Goal: Task Accomplishment & Management: Complete application form

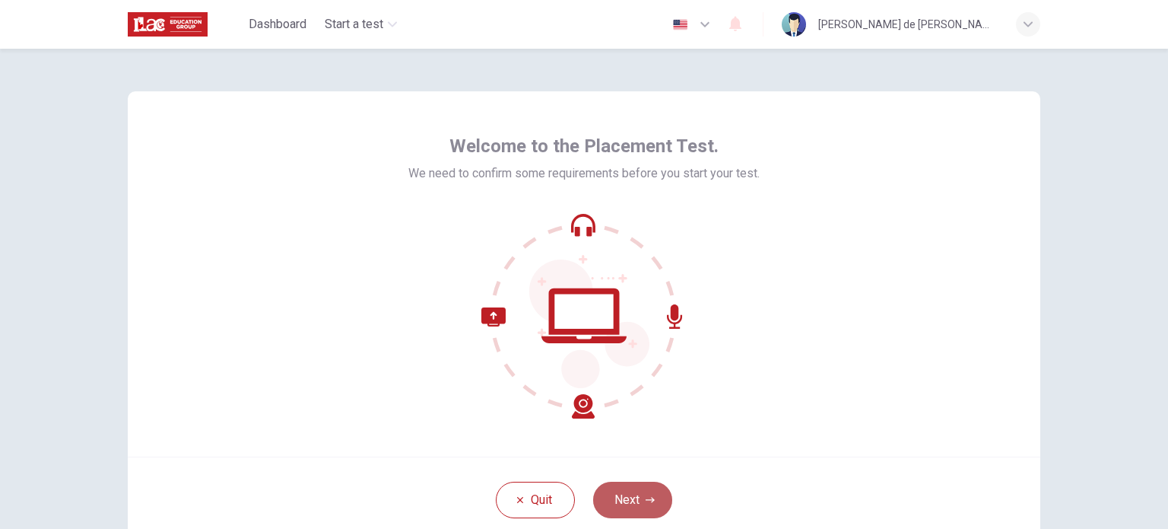
click at [653, 490] on button "Next" at bounding box center [632, 499] width 79 height 37
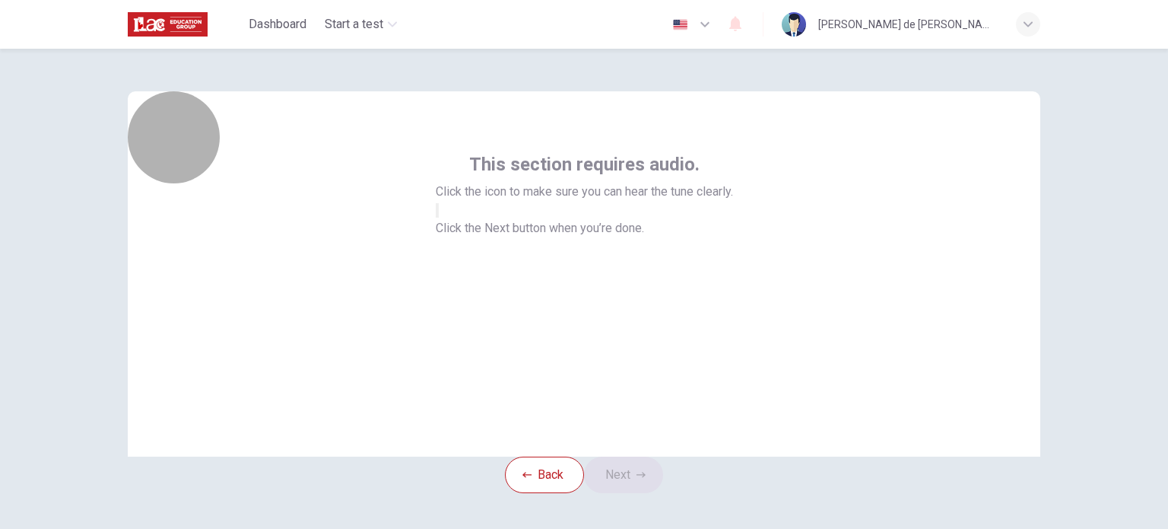
click at [439, 217] on button "button" at bounding box center [437, 210] width 3 height 14
click at [456, 230] on icon "button" at bounding box center [446, 223] width 18 height 14
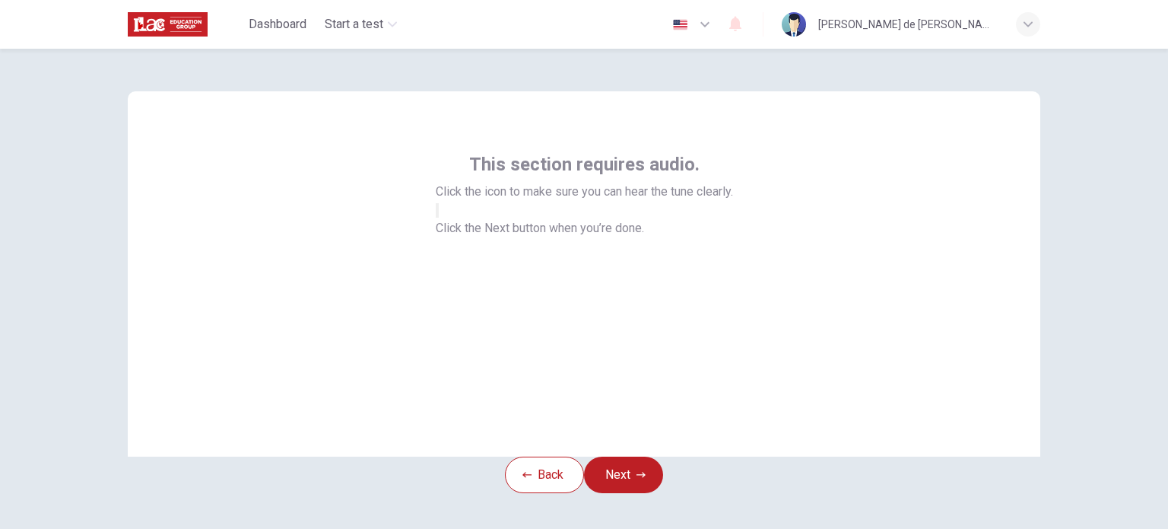
click at [437, 214] on icon "button" at bounding box center [437, 214] width 0 height 0
click at [633, 489] on button "Next" at bounding box center [623, 474] width 79 height 37
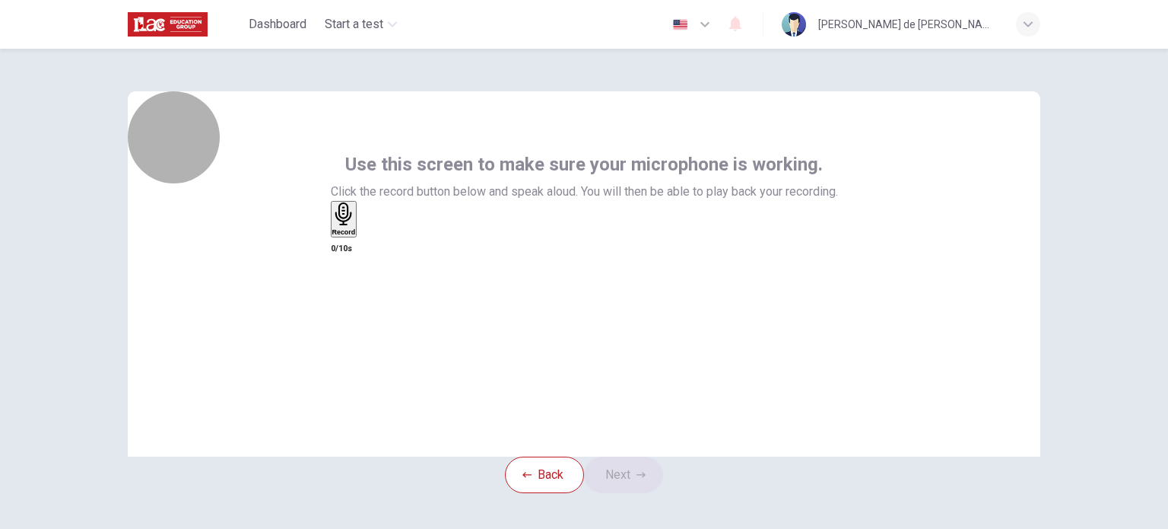
click at [351, 226] on icon "button" at bounding box center [343, 214] width 17 height 24
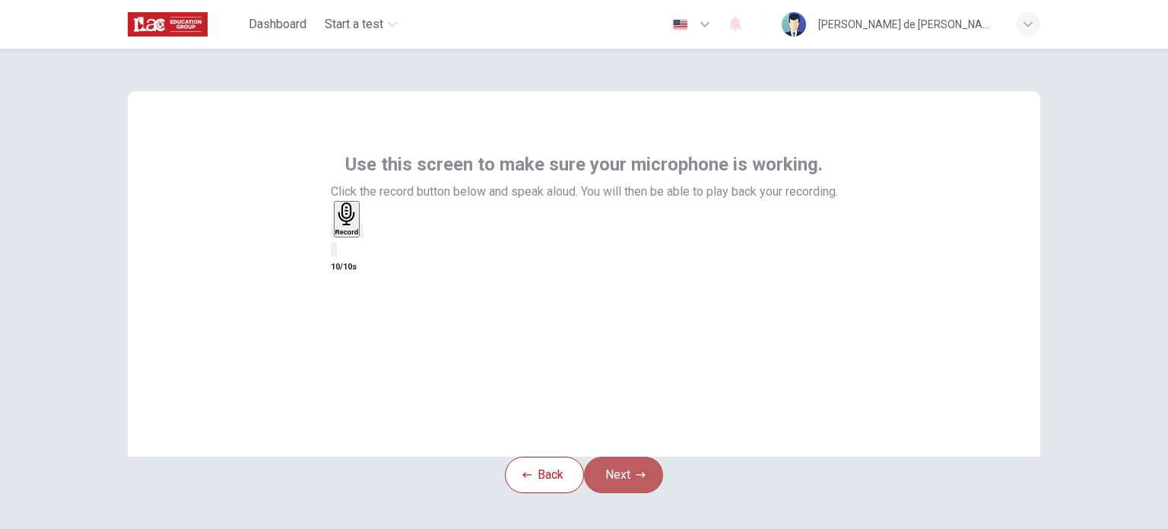
click at [620, 493] on button "Next" at bounding box center [623, 474] width 79 height 37
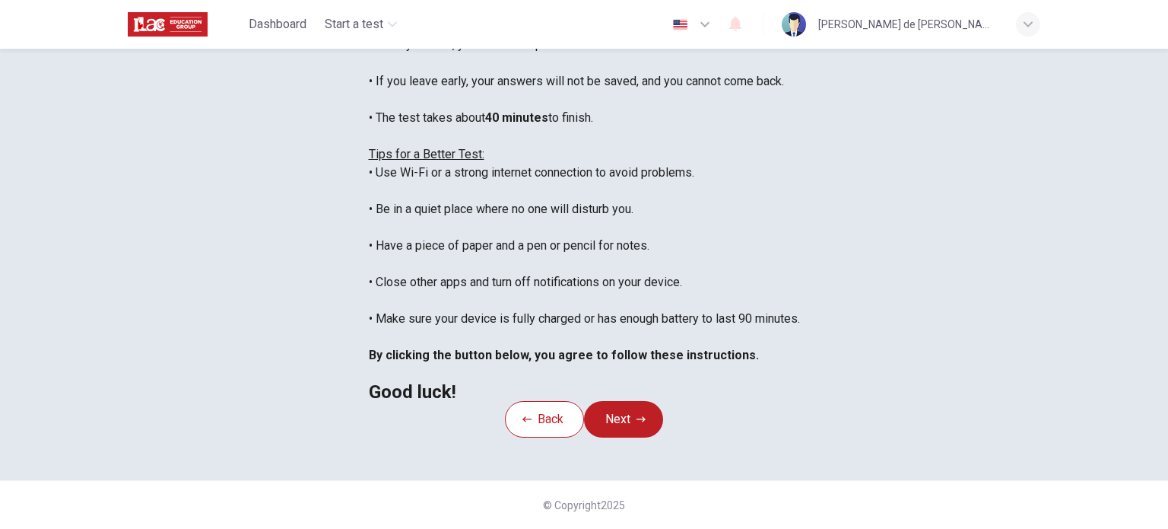
scroll to position [316, 0]
click at [614, 411] on button "Next" at bounding box center [623, 419] width 79 height 37
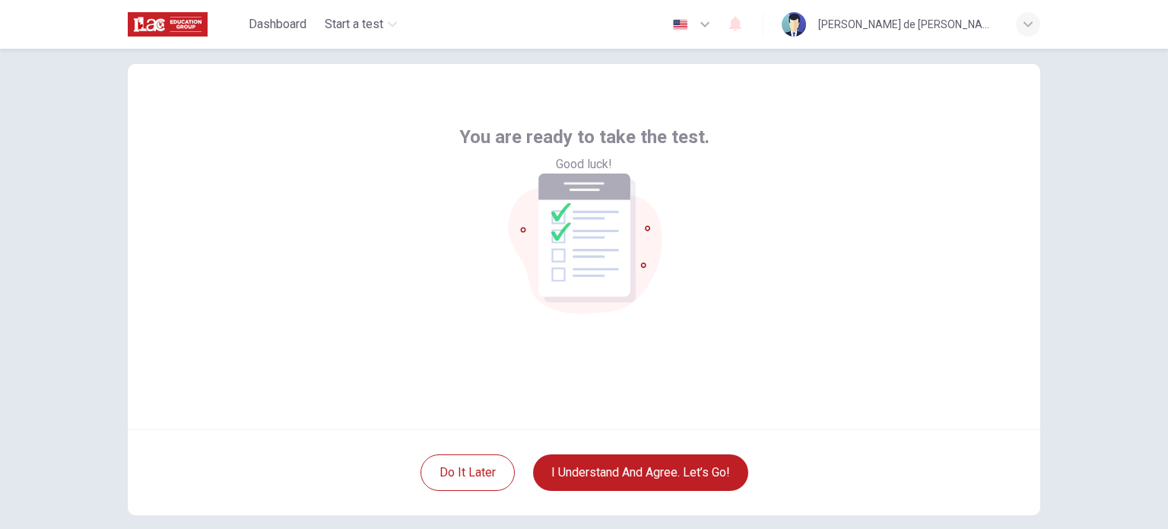
scroll to position [25, 0]
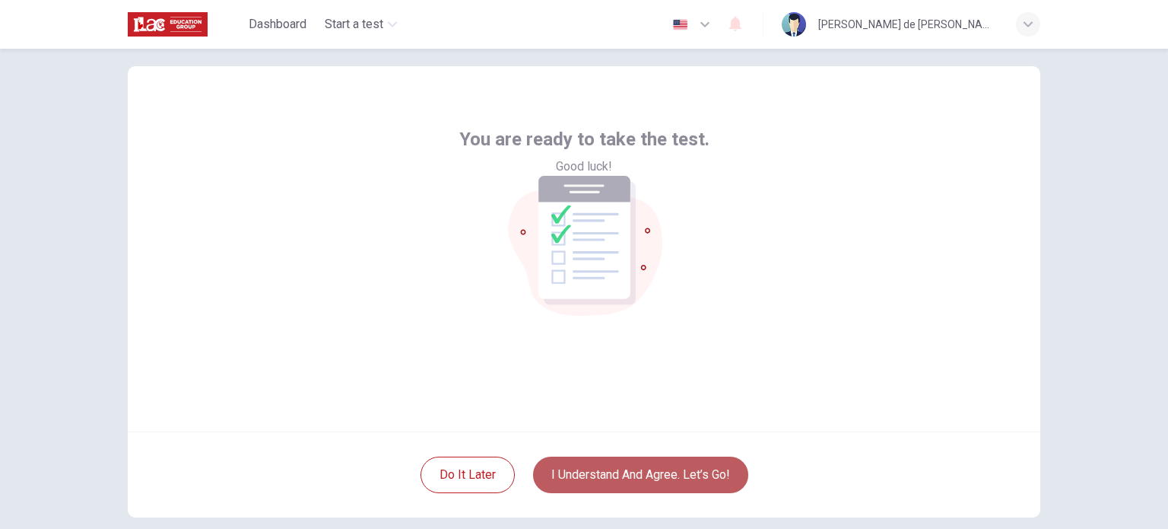
click at [681, 488] on button "I understand and agree. Let’s go!" at bounding box center [640, 474] width 215 height 37
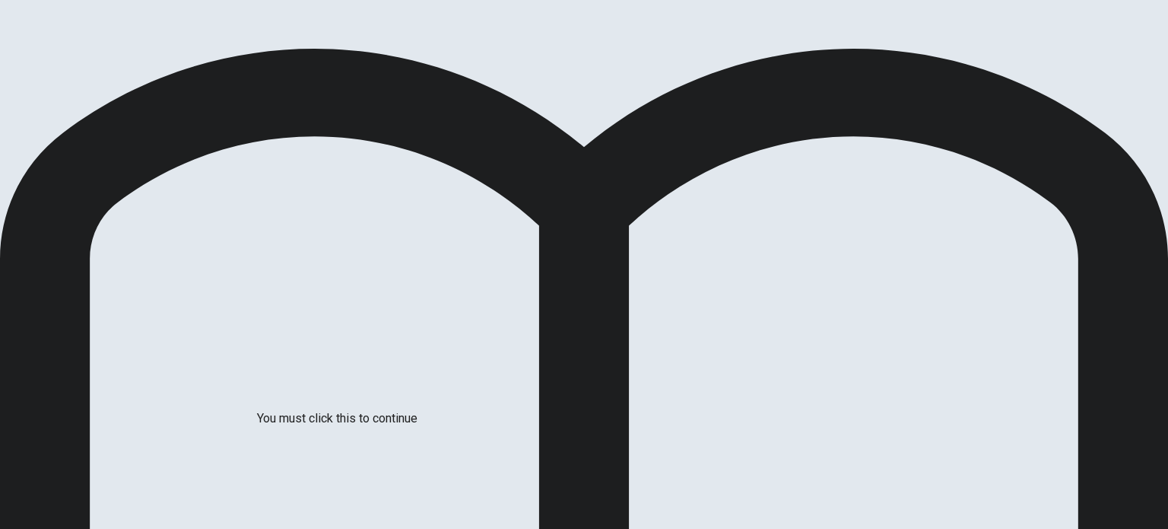
scroll to position [56, 0]
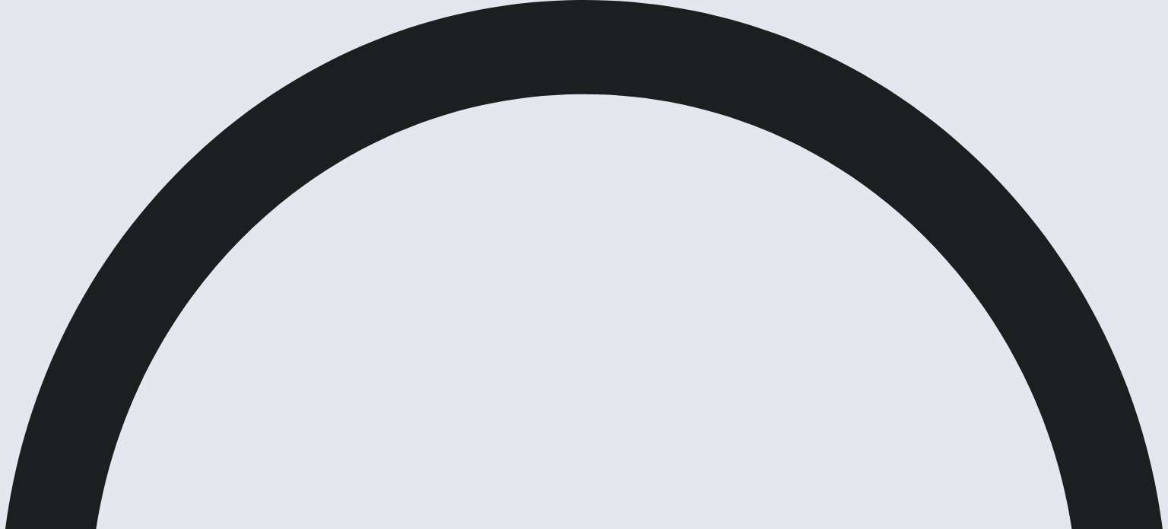
scroll to position [12, 0]
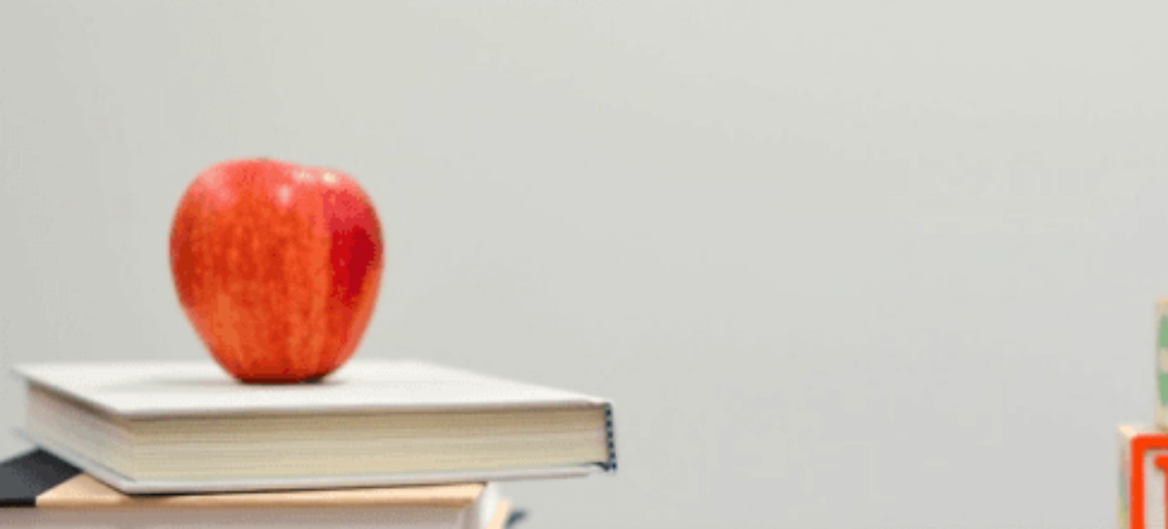
scroll to position [0, 0]
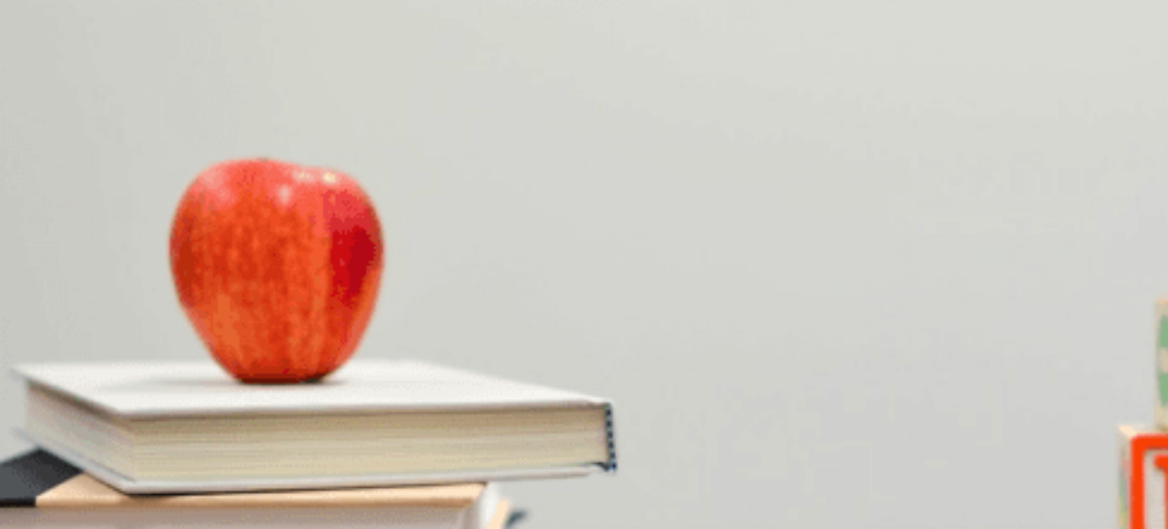
scroll to position [770, 0]
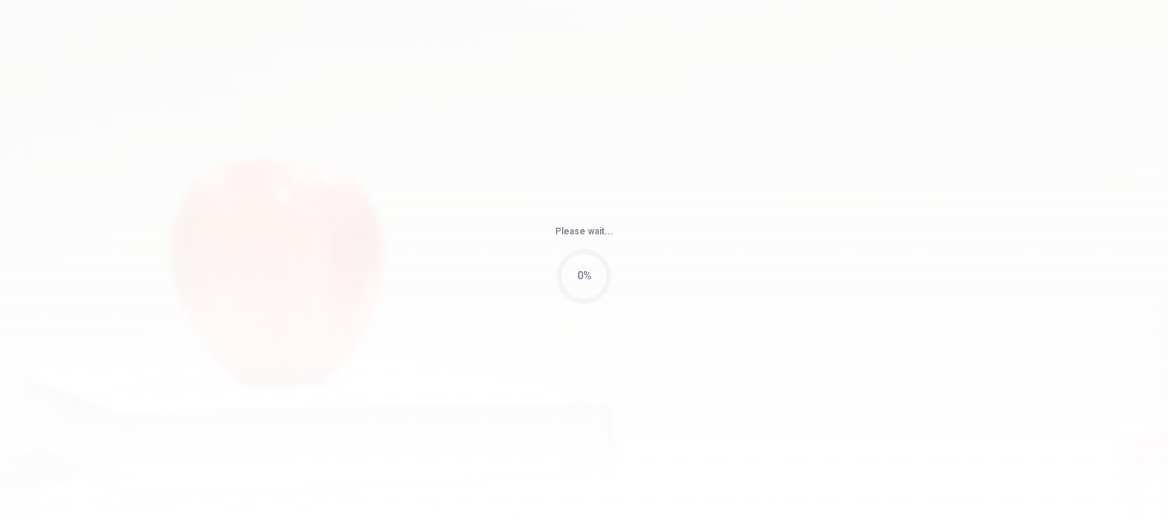
type input "78"
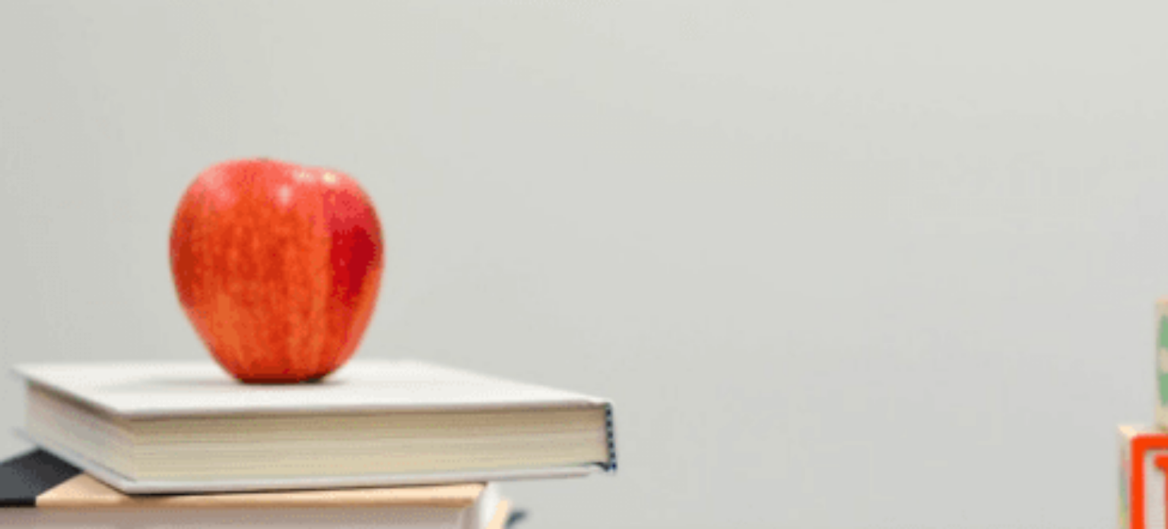
scroll to position [1411, 0]
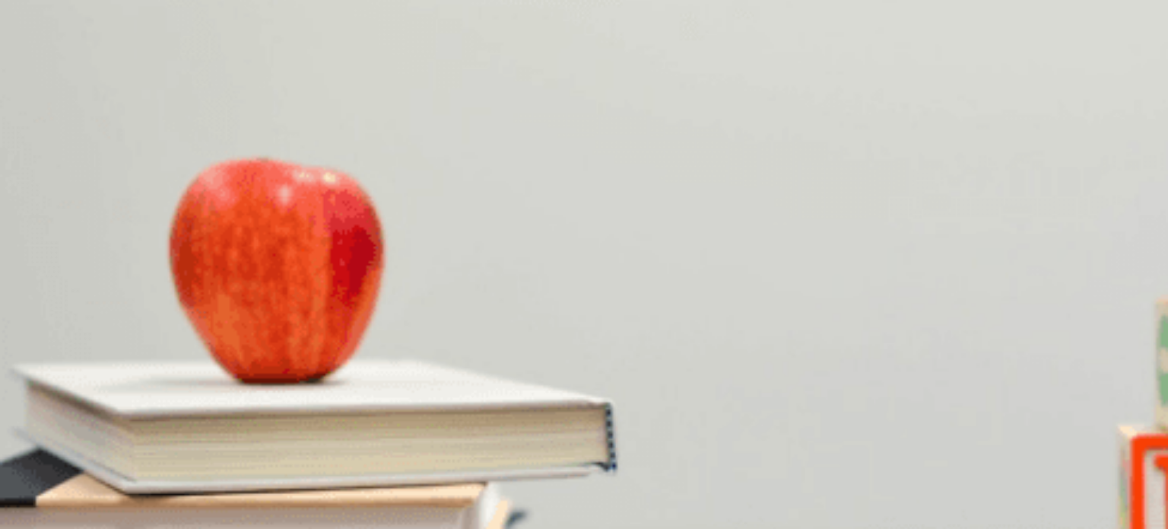
scroll to position [158, 0]
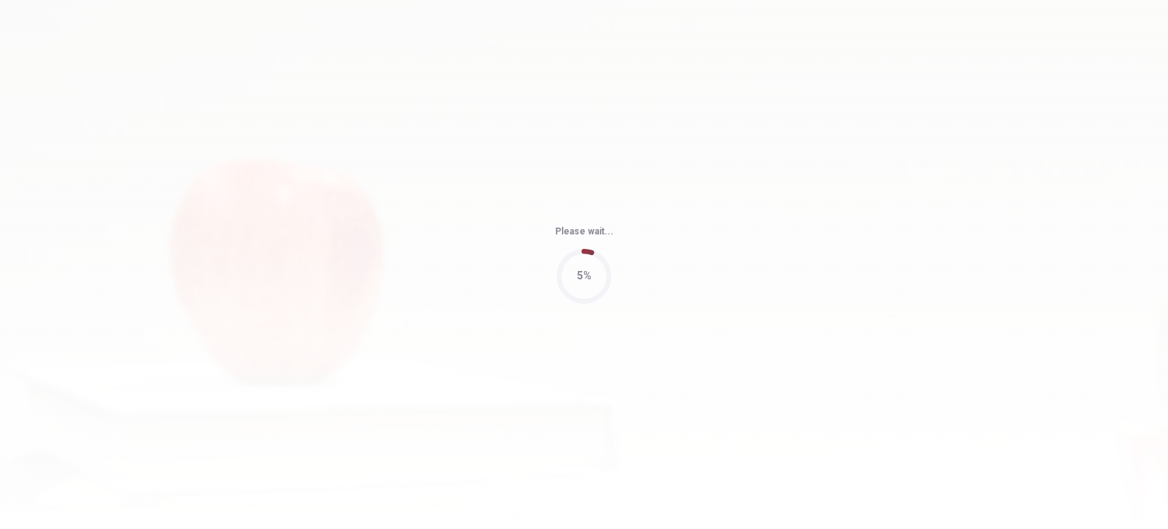
type input "65"
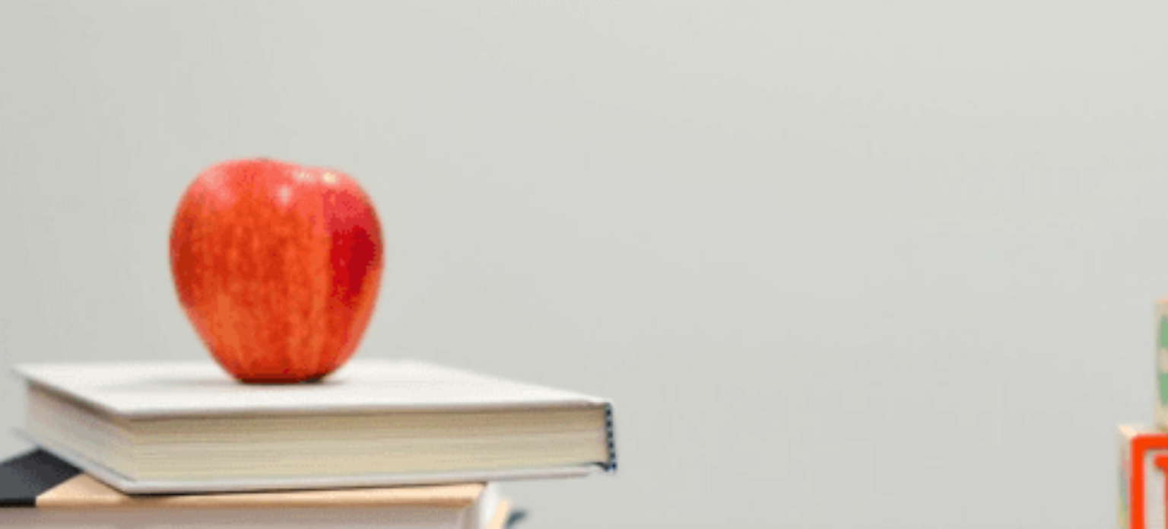
scroll to position [1411, 0]
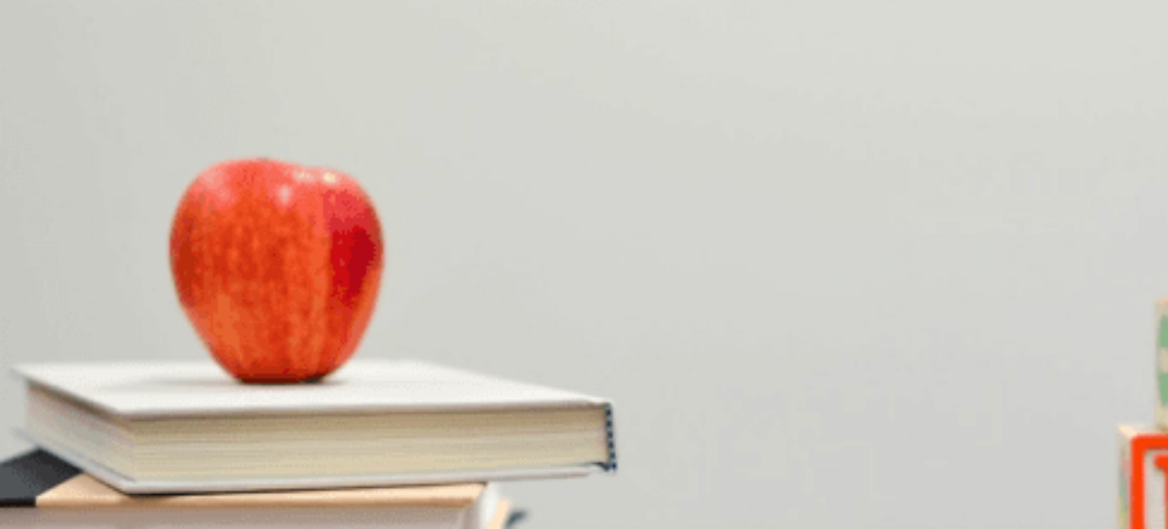
scroll to position [1002, 0]
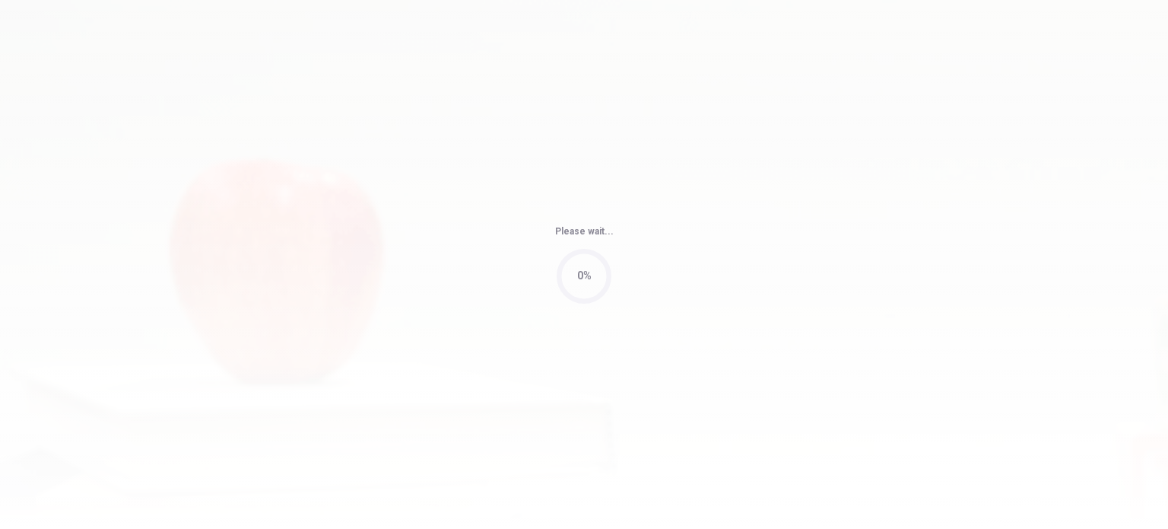
type input "86"
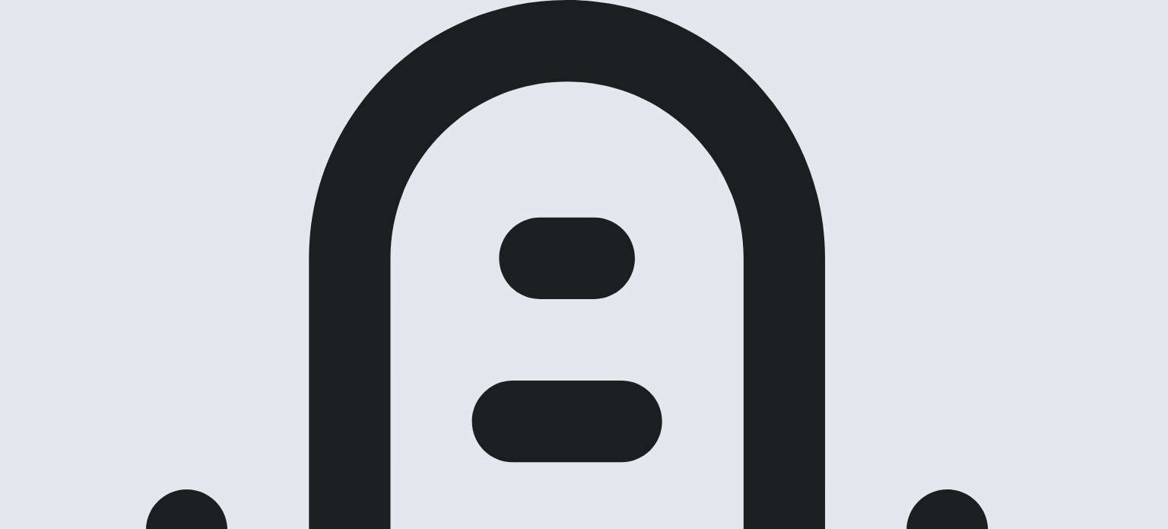
scroll to position [137, 0]
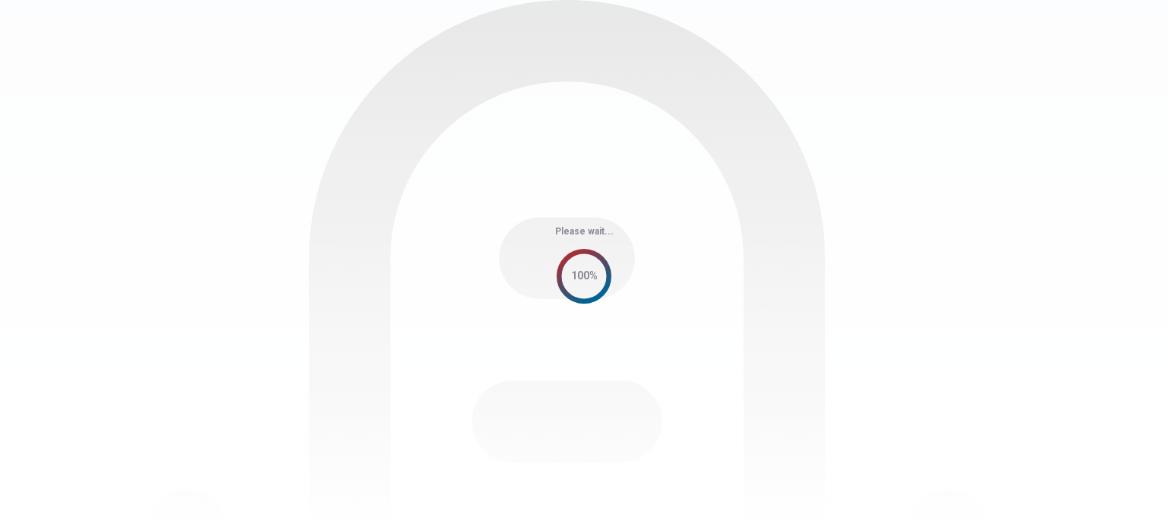
scroll to position [0, 0]
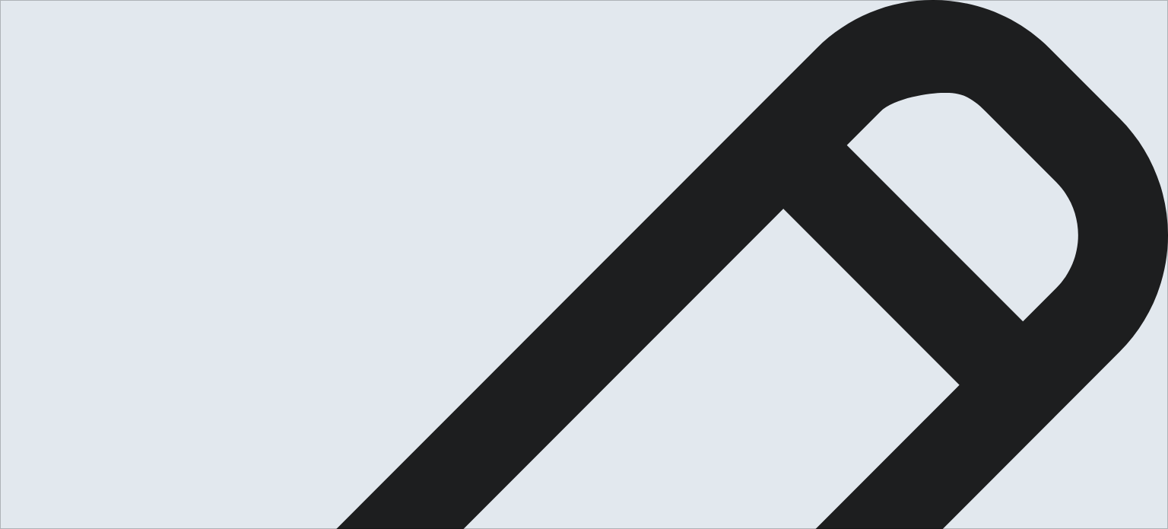
type textarea "i"
drag, startPoint x: 932, startPoint y: 160, endPoint x: 748, endPoint y: 164, distance: 184.8
type textarea "I would like to talk about how people this days cannot understand that we are a…"
